Goal: Task Accomplishment & Management: Complete application form

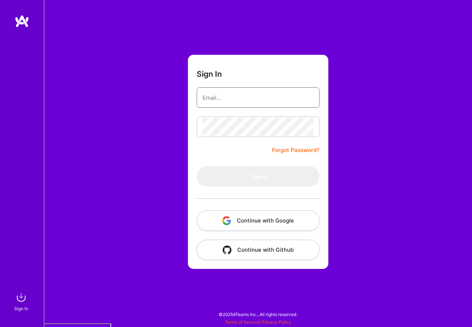
type input "[EMAIL_ADDRESS][DOMAIN_NAME]"
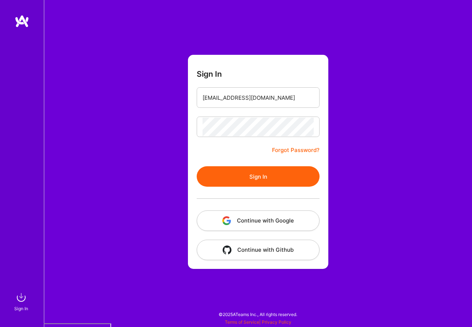
click at [285, 218] on button "Continue with Google" at bounding box center [258, 220] width 123 height 20
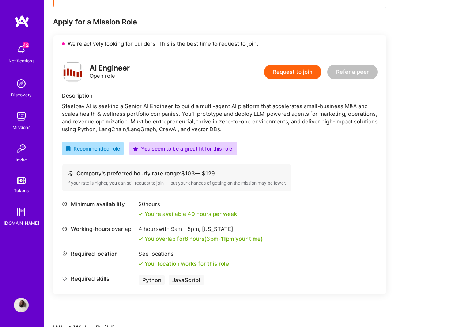
scroll to position [122, 0]
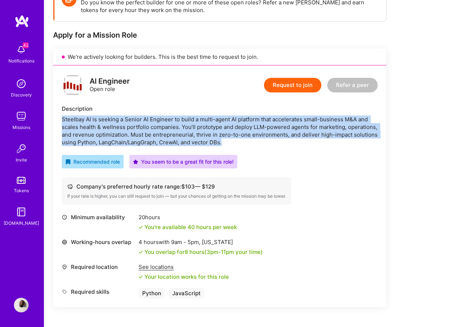
drag, startPoint x: 226, startPoint y: 142, endPoint x: 62, endPoint y: 120, distance: 166.0
click at [62, 120] on div "Steelbay AI is seeking a Senior AI Engineer to build a multi-agent AI platform …" at bounding box center [220, 130] width 316 height 31
copy div "Steelbay AI is seeking a Senior AI Engineer to build a multi-agent AI platform …"
click at [295, 83] on button "Request to join" at bounding box center [292, 85] width 57 height 15
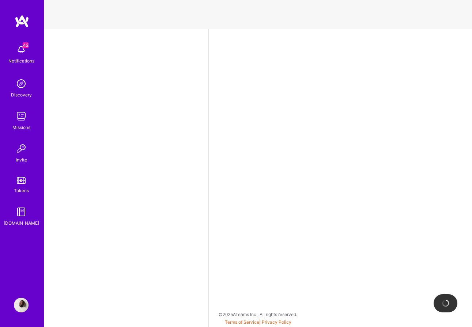
select select "DE"
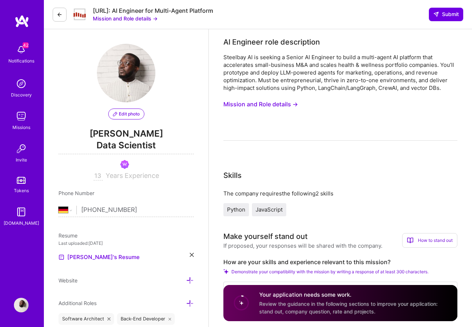
click at [154, 20] on button "Mission and Role details →" at bounding box center [125, 19] width 65 height 8
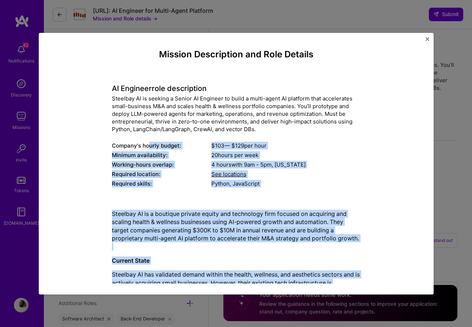
scroll to position [1, 0]
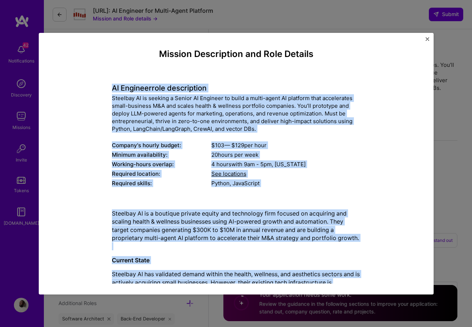
drag, startPoint x: 253, startPoint y: 256, endPoint x: 109, endPoint y: 90, distance: 220.0
copy div "LO Ipsumdol sita consectetur Adipisci EL se doeiusm t Incidi UT Laboreet do mag…"
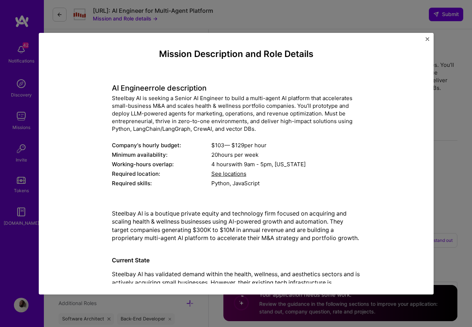
drag, startPoint x: 453, startPoint y: 231, endPoint x: 448, endPoint y: 227, distance: 6.3
click at [453, 231] on div "Mission Description and Role Details AI Engineer role description Steelbay AI i…" at bounding box center [236, 163] width 472 height 327
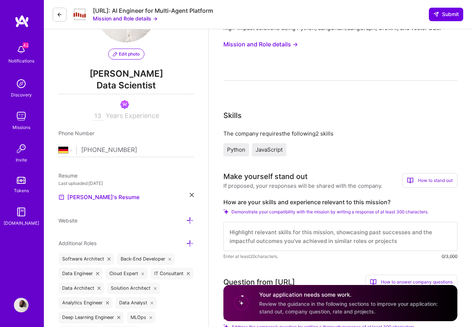
scroll to position [102, 0]
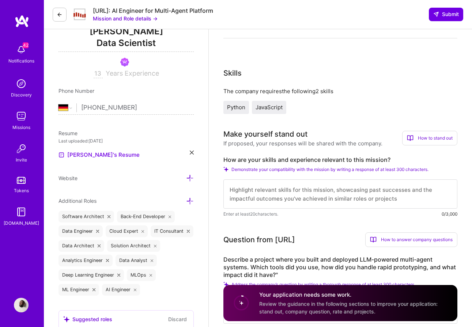
click at [422, 138] on div "How to stand out" at bounding box center [429, 138] width 55 height 15
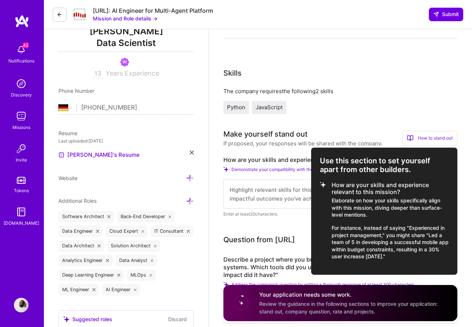
drag, startPoint x: 401, startPoint y: 260, endPoint x: 328, endPoint y: 184, distance: 104.9
click at [328, 184] on div "Use this section to set yourself apart from other builders. How are your skills…" at bounding box center [384, 211] width 146 height 127
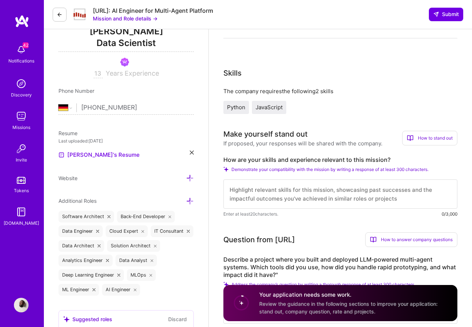
copy li "How are your skills and experience relevant to this mission? Elaborate on how y…"
click at [255, 187] on textarea at bounding box center [340, 194] width 234 height 29
paste textarea "Proven Multi-Agent Architecture Experience: At Saudi Airlines, I orchestrated m…"
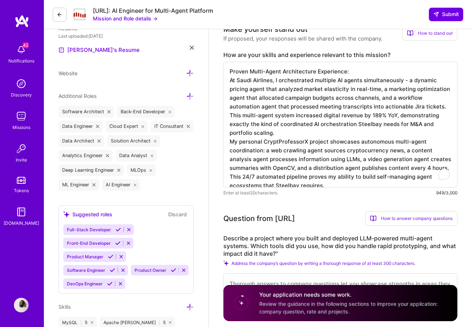
scroll to position [209, 0]
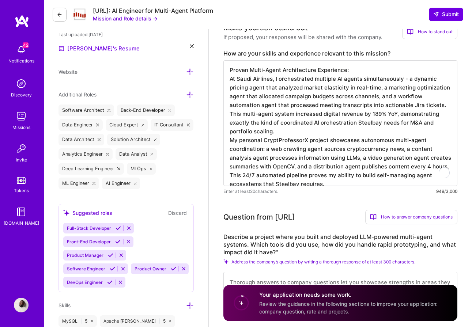
click at [431, 125] on textarea "Proven Multi-Agent Architecture Experience: At Saudi Airlines, I orchestrated m…" at bounding box center [340, 123] width 234 height 126
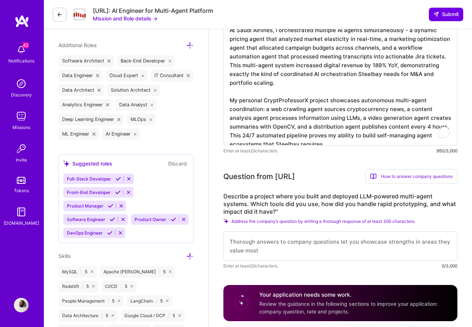
scroll to position [272, 0]
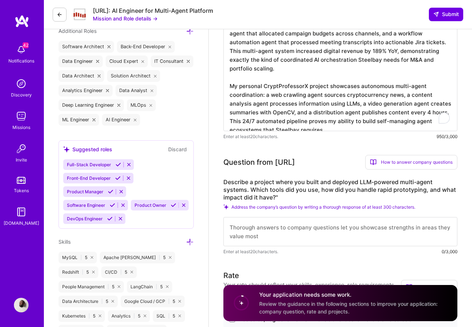
type textarea "Proven Multi-Agent Architecture Experience: At Saudi Airlines, I orchestrated m…"
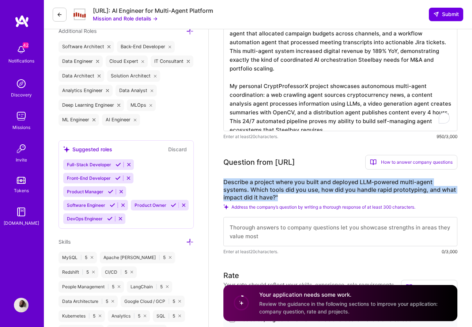
drag, startPoint x: 255, startPoint y: 193, endPoint x: 216, endPoint y: 178, distance: 41.1
copy label "Describe a project where you built and deployed LLM-powered multi-agent systems…"
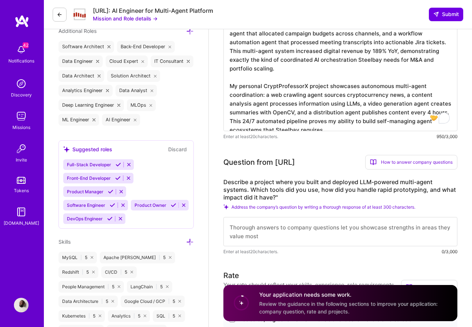
drag, startPoint x: 419, startPoint y: 160, endPoint x: 425, endPoint y: 171, distance: 12.2
click at [419, 160] on div "How to answer company questions" at bounding box center [411, 162] width 92 height 15
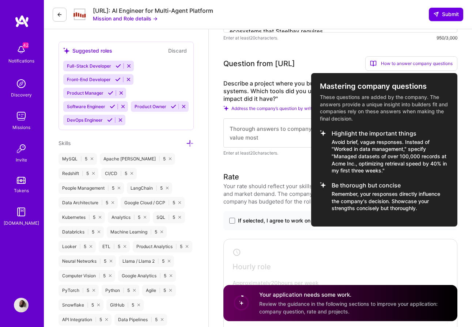
scroll to position [428, 0]
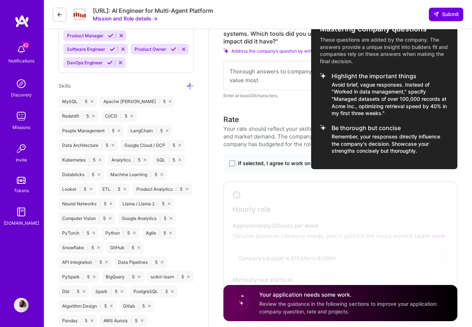
click at [413, 138] on p "Remember, your responses directly influence the company's decision. Showcase yo…" at bounding box center [389, 144] width 117 height 22
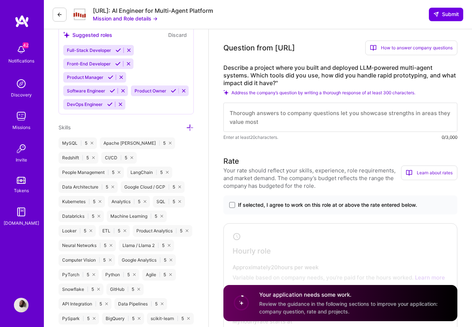
scroll to position [380, 0]
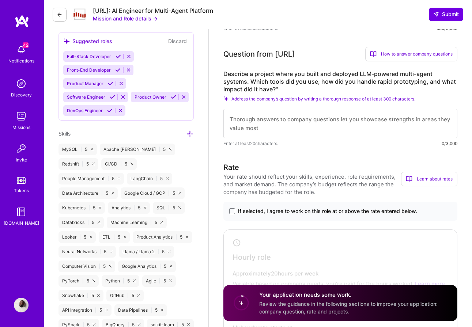
click at [424, 55] on div "How to answer company questions" at bounding box center [411, 54] width 92 height 15
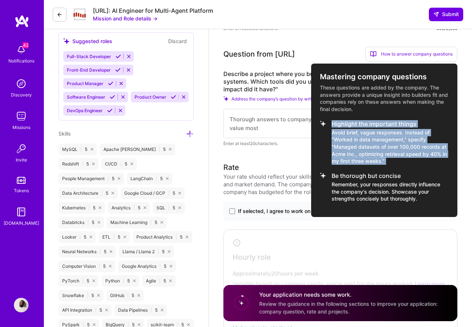
drag, startPoint x: 393, startPoint y: 165, endPoint x: 331, endPoint y: 124, distance: 73.6
click at [331, 124] on ul "Highlight the important things Avoid brief, vague responses. Instead of "Worked…" at bounding box center [384, 162] width 129 height 82
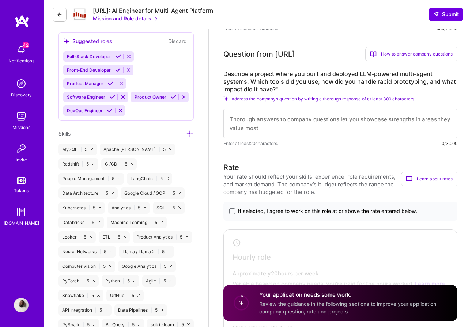
click at [421, 50] on div "How to answer company questions" at bounding box center [411, 54] width 92 height 15
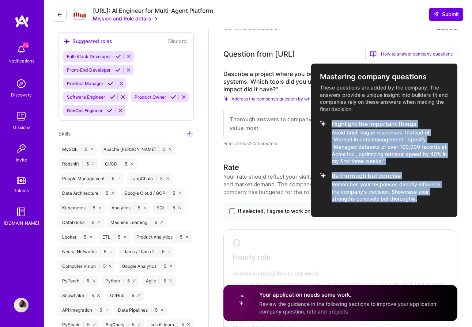
copy ul "Highlight the important things Avoid brief, vague responses. Instead of "Worked…"
drag, startPoint x: 418, startPoint y: 200, endPoint x: 332, endPoint y: 121, distance: 116.4
click at [332, 121] on ul "Highlight the important things Avoid brief, vague responses. Instead of "Worked…" at bounding box center [384, 162] width 129 height 82
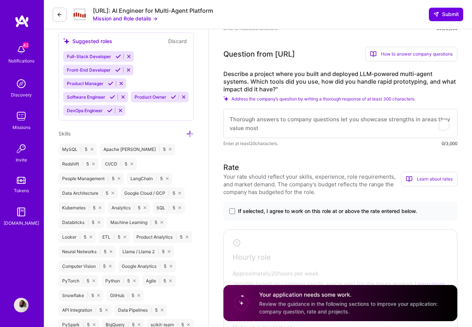
click at [261, 118] on textarea "To enrich screen reader interactions, please activate Accessibility in Grammarl…" at bounding box center [340, 123] width 234 height 29
paste textarea "Project Overview & Business Impact: I designed and deployed a coordinated 3-age…"
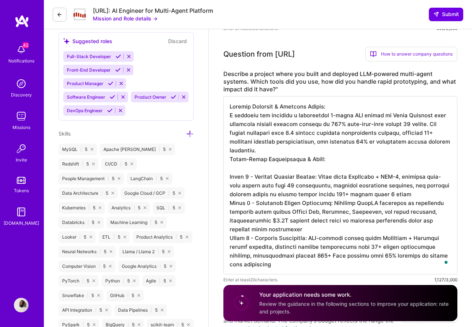
drag, startPoint x: 245, startPoint y: 175, endPoint x: 223, endPoint y: 176, distance: 21.9
click at [223, 176] on textarea "To enrich screen reader interactions, please activate Accessibility in Grammarl…" at bounding box center [340, 185] width 234 height 178
drag, startPoint x: 246, startPoint y: 203, endPoint x: 228, endPoint y: 204, distance: 17.2
click at [228, 204] on textarea "To enrich screen reader interactions, please activate Accessibility in Grammarl…" at bounding box center [340, 185] width 234 height 178
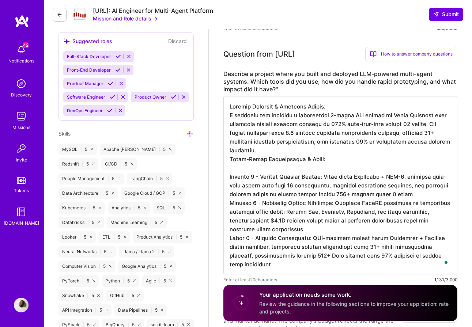
drag, startPoint x: 242, startPoint y: 237, endPoint x: 246, endPoint y: 240, distance: 4.7
click at [242, 237] on textarea "To enrich screen reader interactions, please activate Accessibility in Grammarl…" at bounding box center [340, 185] width 234 height 178
click at [246, 240] on textarea "To enrich screen reader interactions, please activate Accessibility in Grammarl…" at bounding box center [340, 185] width 234 height 178
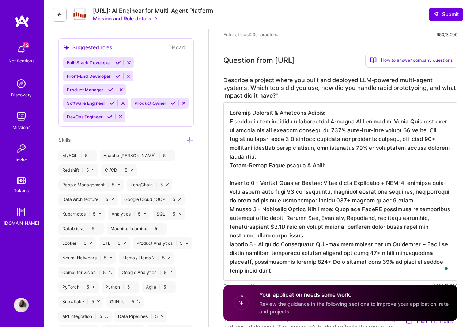
scroll to position [374, 0]
drag, startPoint x: 332, startPoint y: 113, endPoint x: 225, endPoint y: 111, distance: 107.1
click at [225, 111] on textarea "To enrich screen reader interactions, please activate Accessibility in Grammarl…" at bounding box center [340, 192] width 234 height 178
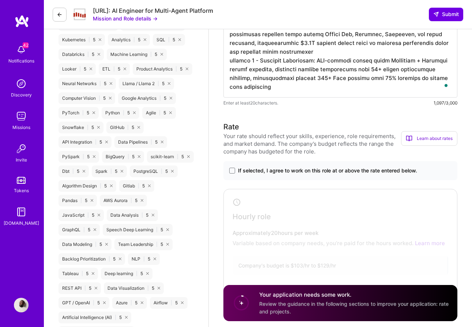
scroll to position [551, 0]
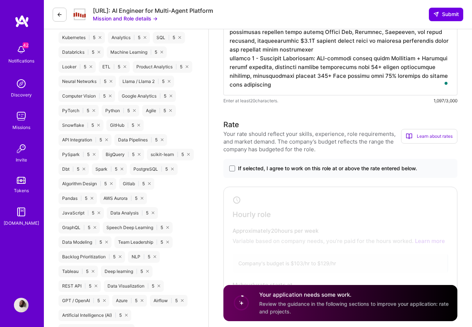
click at [271, 90] on textarea "To enrich screen reader interactions, please activate Accessibility in Grammarl…" at bounding box center [340, 11] width 234 height 170
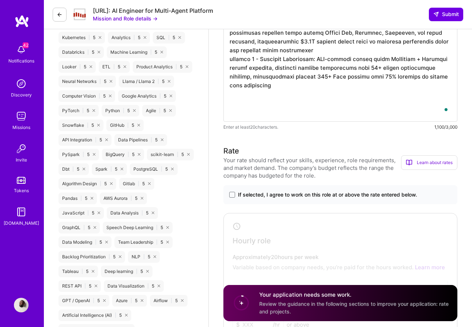
paste textarea "🤖 CryptProfessorX - Autonomous Content Generation Pipeline 24/7 Multi-Agent Con…"
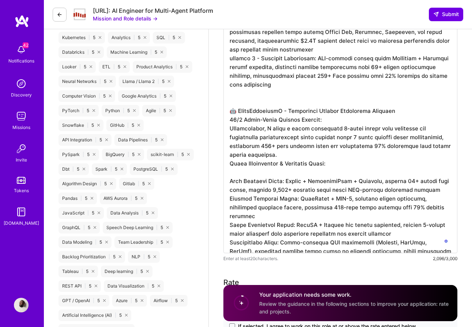
drag, startPoint x: 237, startPoint y: 112, endPoint x: 223, endPoint y: 111, distance: 14.3
click at [223, 111] on textarea "To enrich screen reader interactions, please activate Accessibility in Grammarl…" at bounding box center [340, 89] width 234 height 327
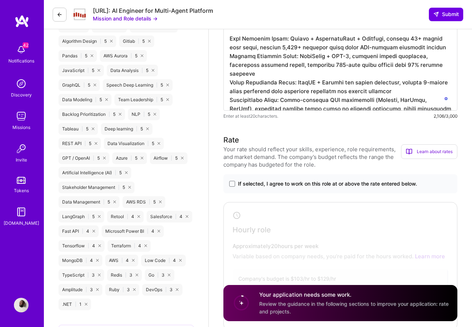
scroll to position [741, 0]
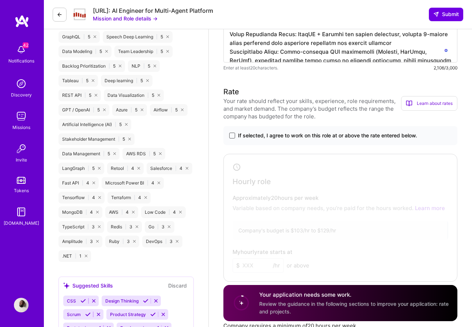
type textarea "I designed and deployed a coordinated 3-agent LLM system at Saudi Airlines that…"
click at [233, 137] on span at bounding box center [232, 136] width 6 height 6
click at [0, 0] on input "If selected, I agree to work on this role at or above the rate entered below." at bounding box center [0, 0] width 0 height 0
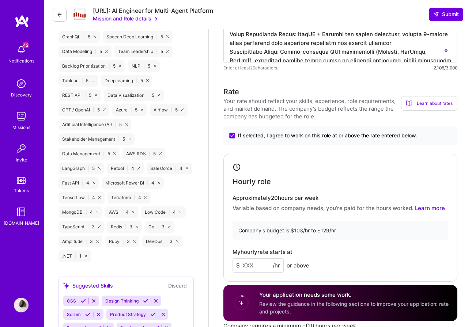
click at [262, 267] on input at bounding box center [257, 265] width 51 height 14
type input "95"
click at [334, 258] on div "My hourly rate starts at $ 95 /hr or above" at bounding box center [340, 261] width 216 height 24
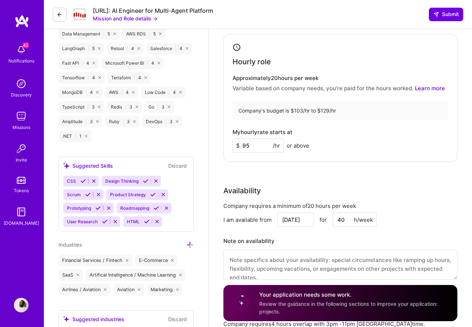
scroll to position [9, 0]
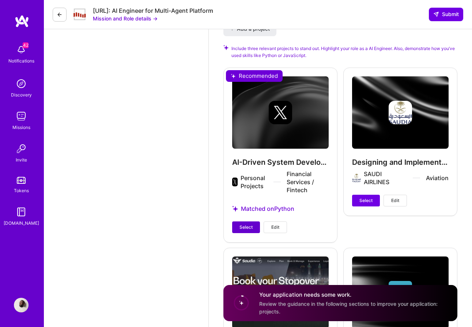
click at [244, 229] on span "Select" at bounding box center [245, 227] width 13 height 7
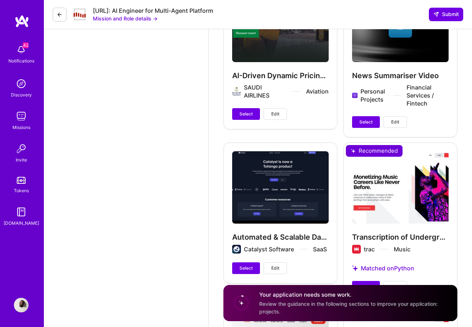
scroll to position [1520, 0]
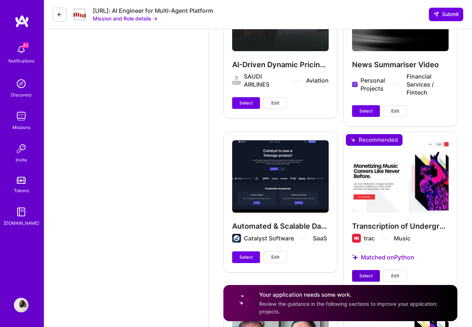
click at [374, 276] on button "Select" at bounding box center [366, 276] width 28 height 12
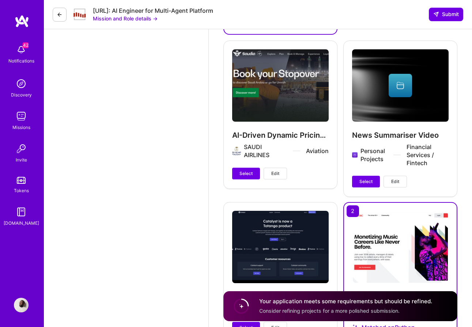
scroll to position [1425, 0]
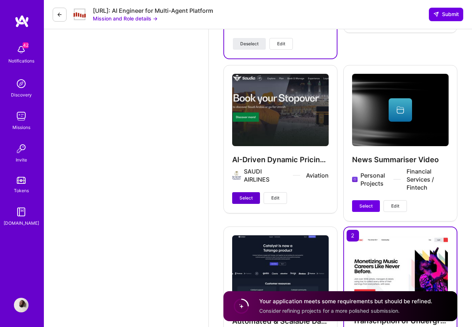
click at [241, 194] on button "Select" at bounding box center [246, 198] width 28 height 12
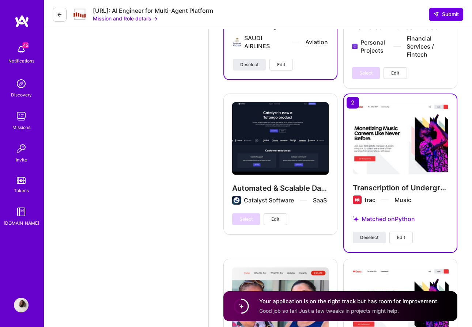
scroll to position [1566, 0]
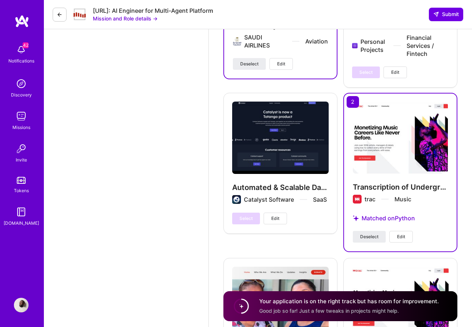
click at [398, 237] on span "Edit" at bounding box center [401, 236] width 8 height 7
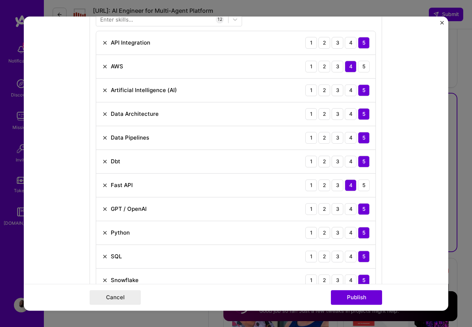
scroll to position [533, 0]
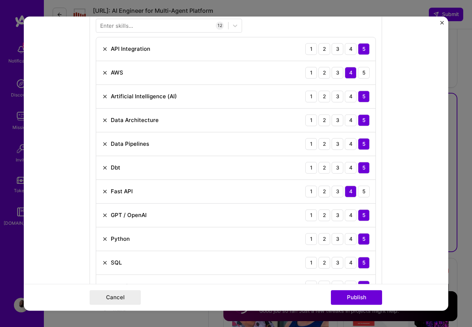
click at [103, 143] on img at bounding box center [105, 144] width 6 height 6
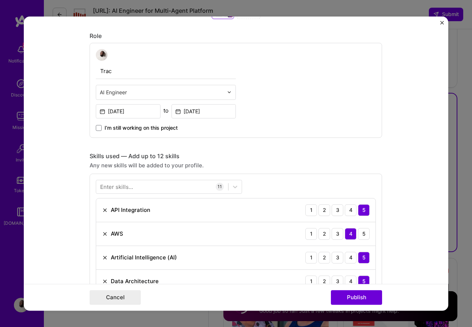
scroll to position [351, 0]
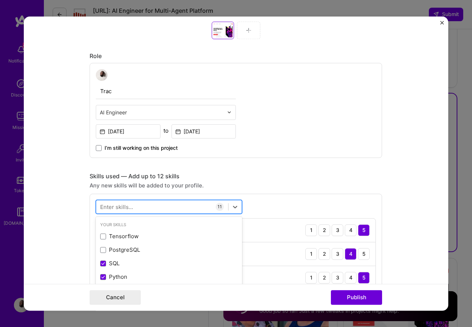
click at [148, 208] on div at bounding box center [162, 207] width 132 height 12
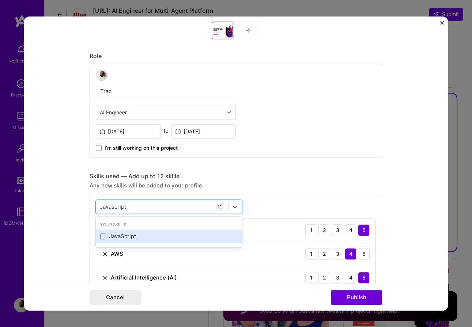
click at [144, 236] on div "JavaScript" at bounding box center [168, 237] width 137 height 8
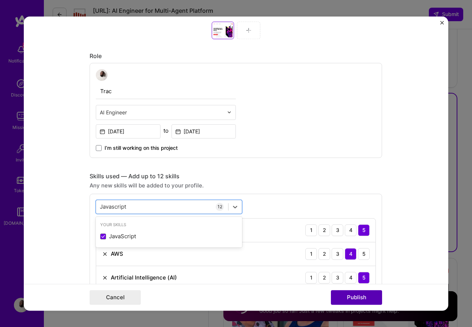
type input "Javascript"
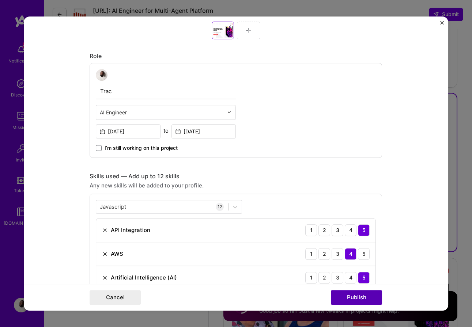
click at [354, 299] on button "Publish" at bounding box center [356, 297] width 51 height 15
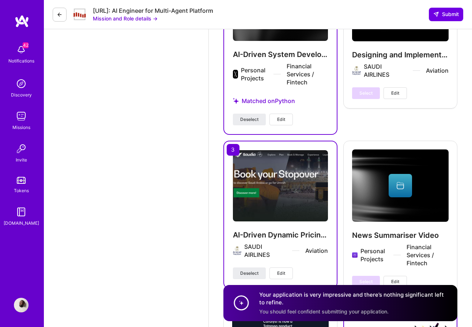
scroll to position [1334, 0]
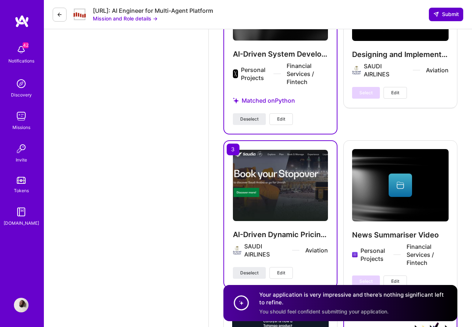
click at [448, 17] on span "Submit" at bounding box center [446, 14] width 26 height 7
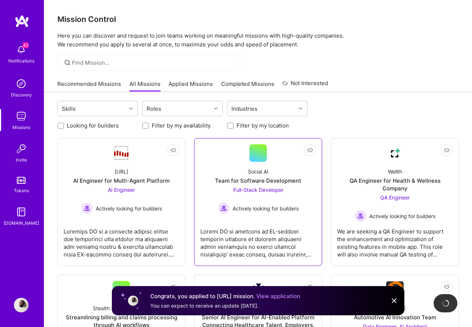
click at [223, 234] on div at bounding box center [257, 240] width 115 height 37
